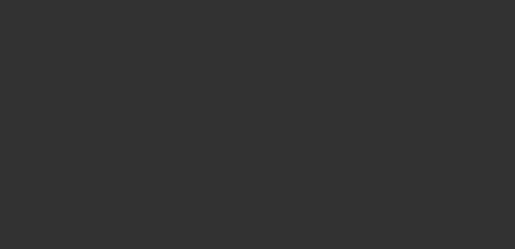
select select "3"
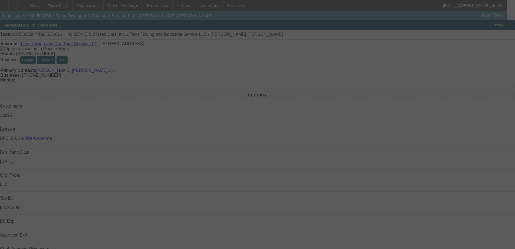
select select "0.15"
select select "2"
select select "0.1"
select select "4"
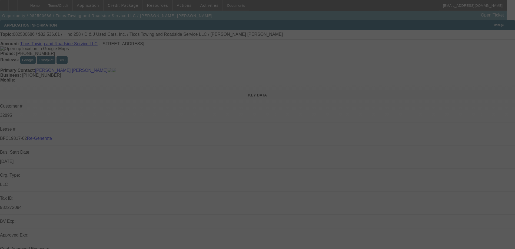
select select "3"
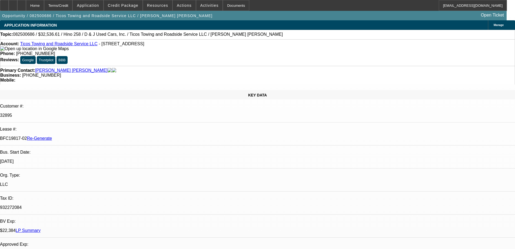
select select "0.15"
select select "2"
select select "0.1"
select select "4"
